Goal: Information Seeking & Learning: Learn about a topic

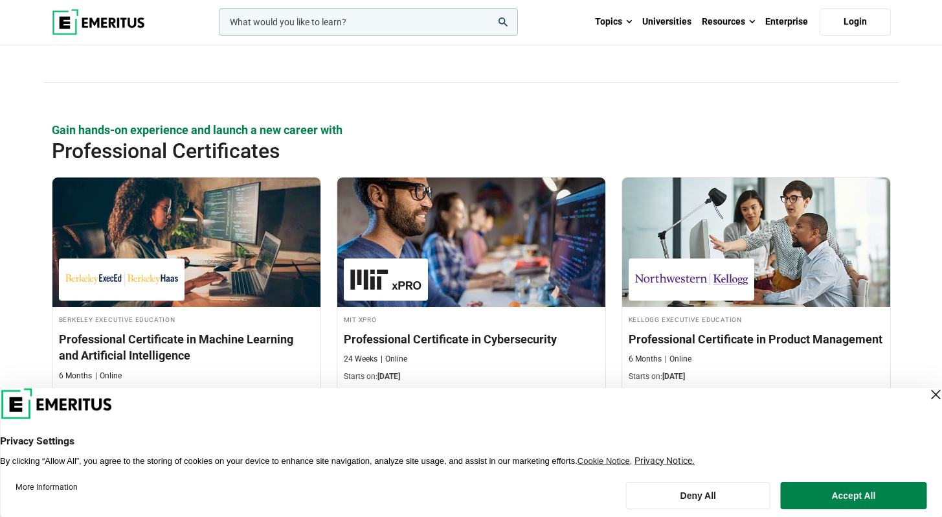
scroll to position [1878, 0]
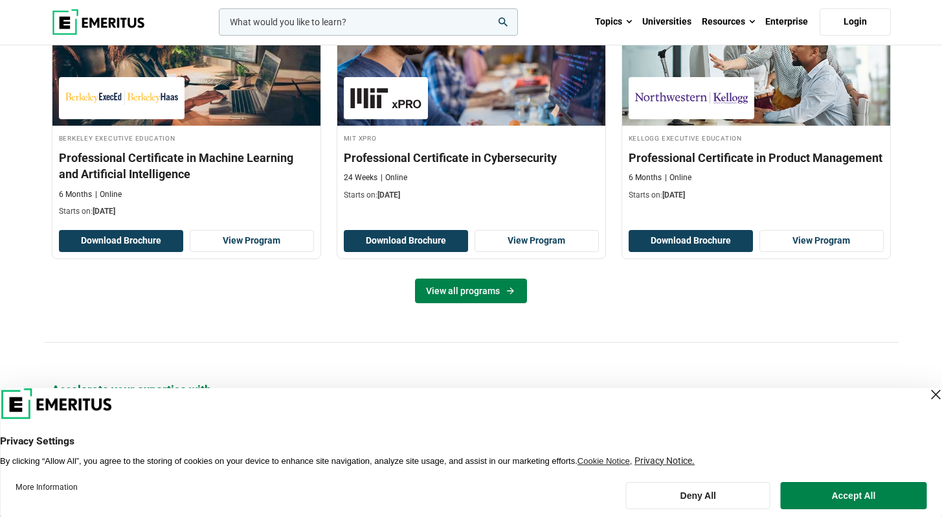
click at [485, 291] on link "View all programs" at bounding box center [471, 290] width 112 height 25
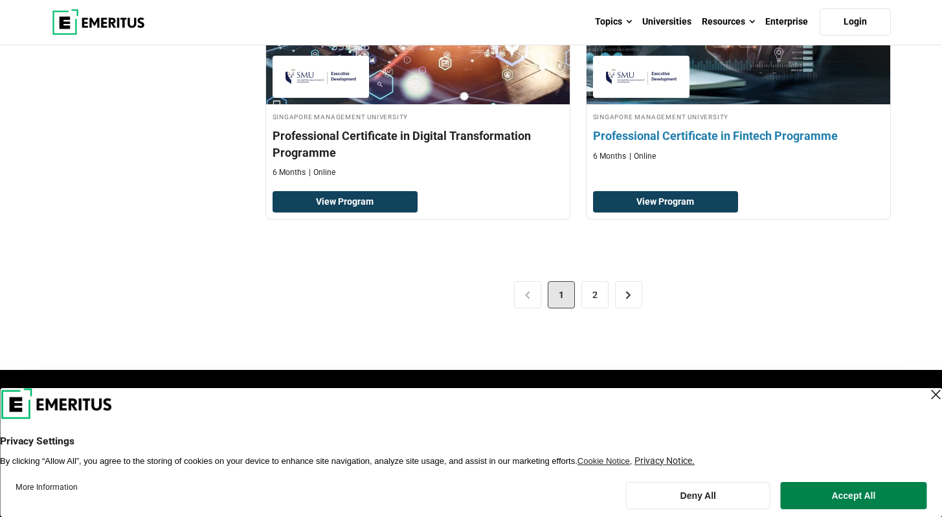
scroll to position [2717, 0]
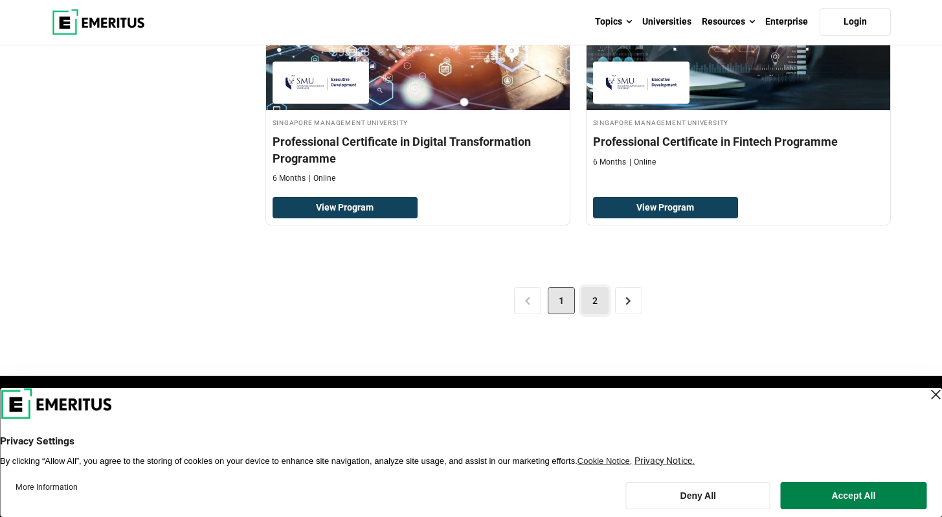
click at [598, 299] on link "2" at bounding box center [594, 300] width 27 height 27
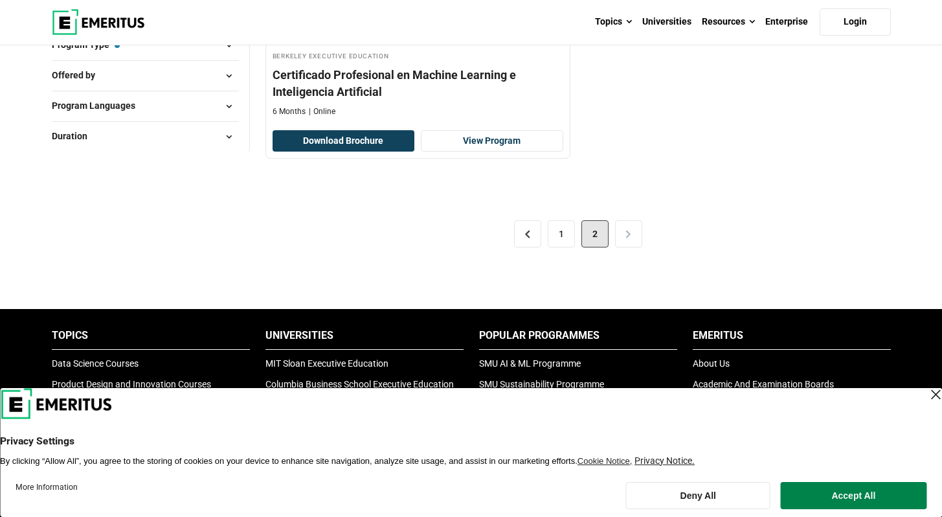
scroll to position [324, 0]
click at [566, 233] on link "1" at bounding box center [561, 233] width 27 height 27
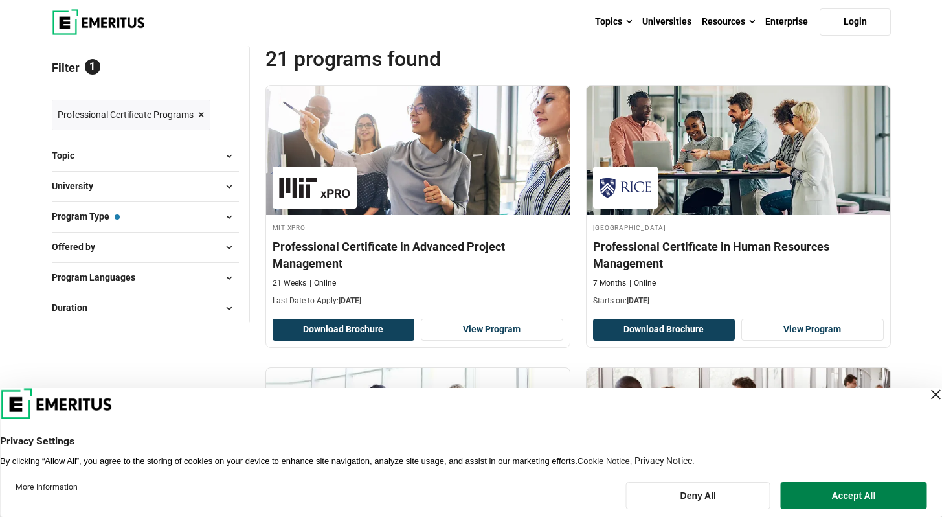
scroll to position [260, 0]
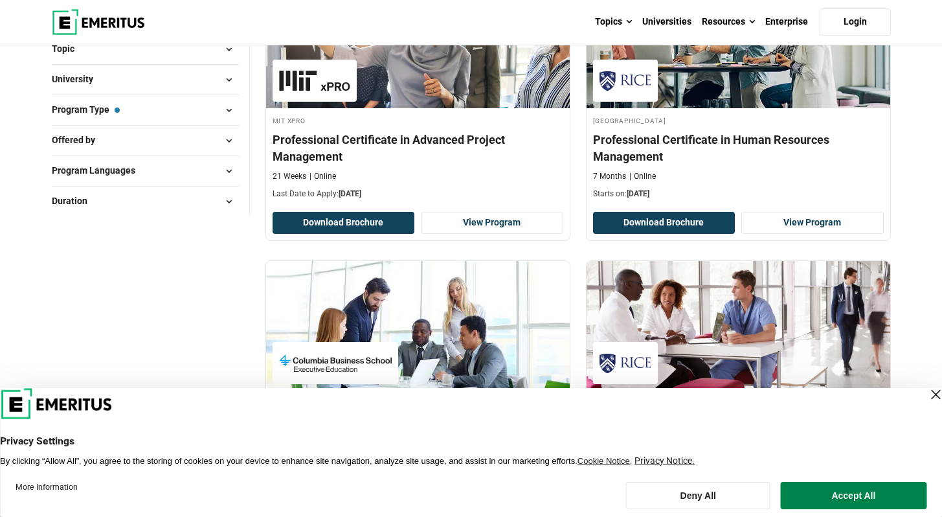
click at [109, 116] on span "Program Type — Professional Certificate Programs" at bounding box center [86, 109] width 68 height 14
click at [222, 108] on span at bounding box center [228, 109] width 19 height 19
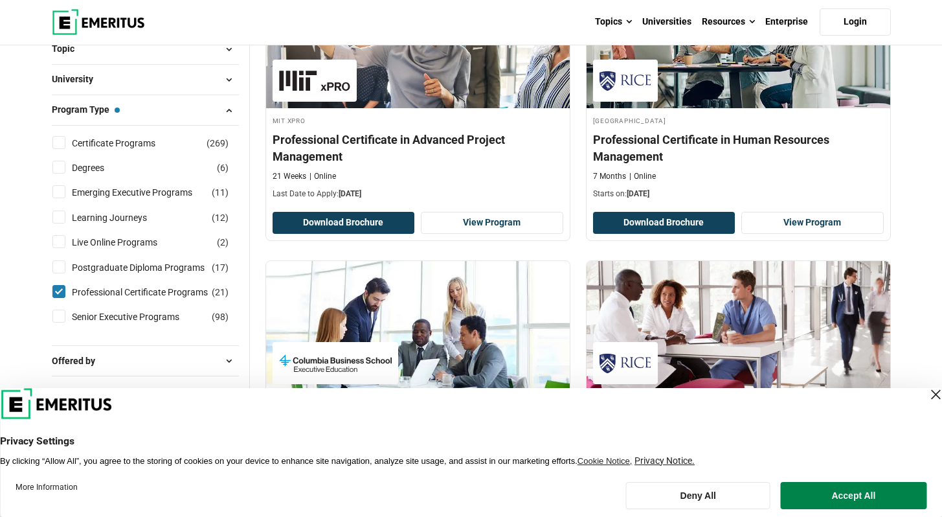
click at [61, 139] on input "Certificate Programs ( 269 )" at bounding box center [58, 142] width 13 height 13
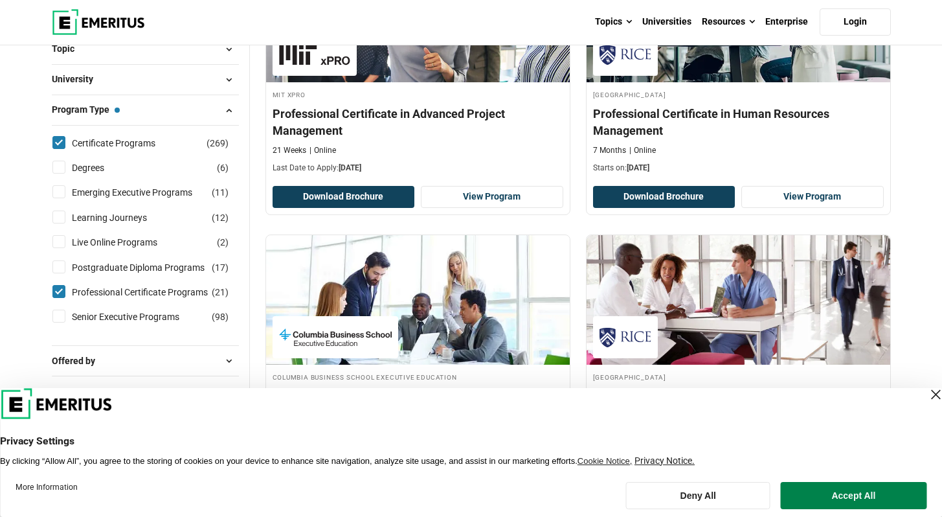
click at [61, 139] on input "Certificate Programs ( 269 )" at bounding box center [58, 142] width 13 height 13
checkbox input "false"
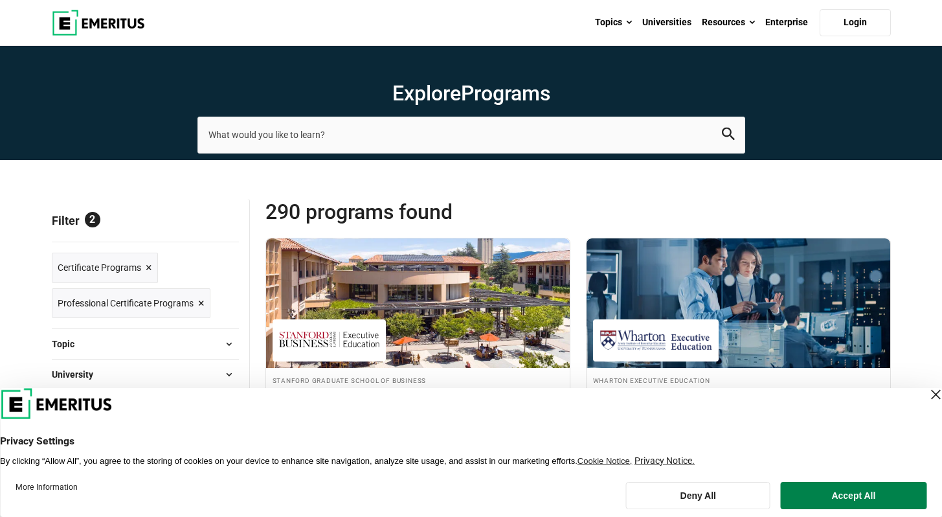
click at [104, 28] on img at bounding box center [98, 23] width 93 height 26
